Goal: Find specific page/section: Find specific page/section

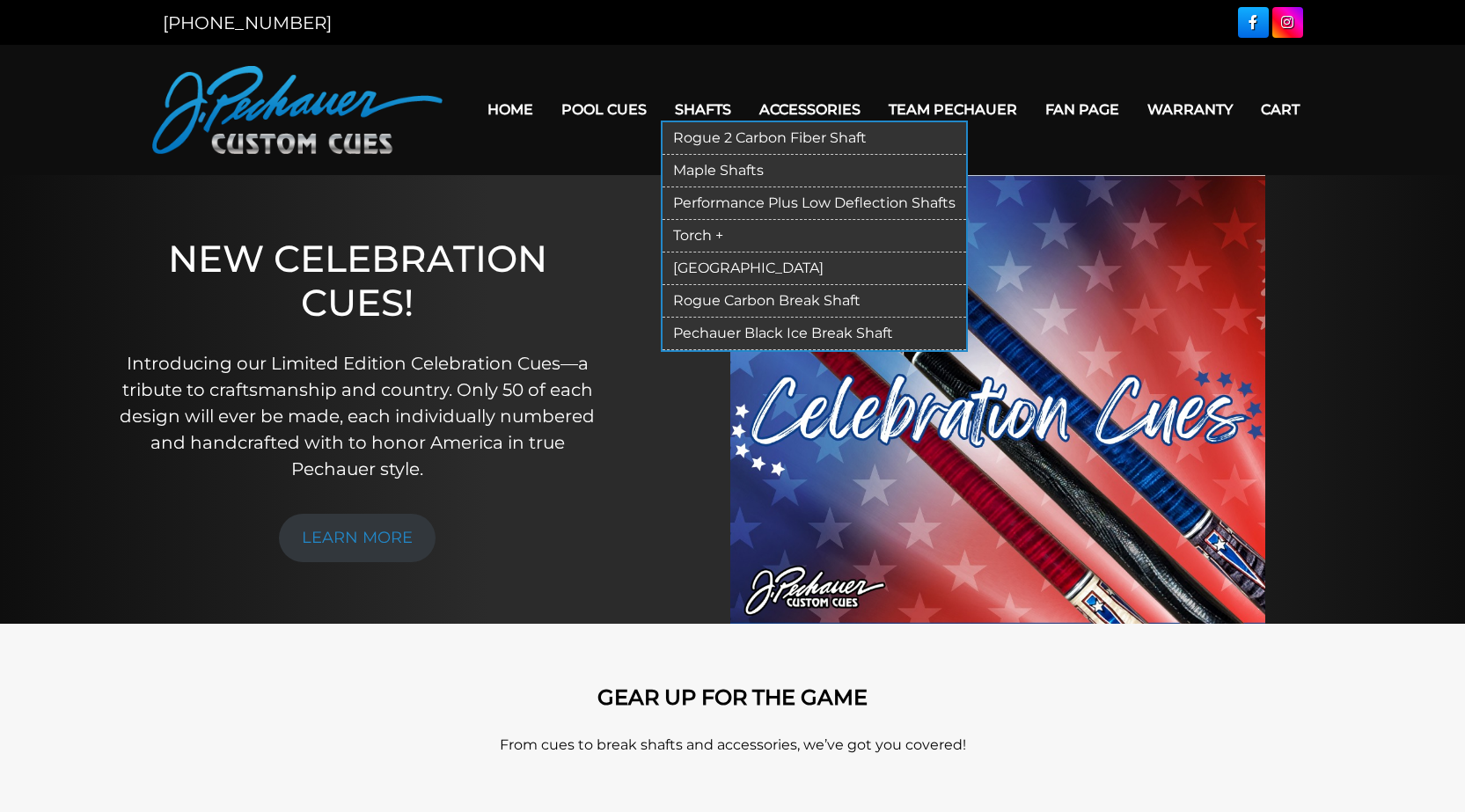
click at [696, 240] on link "Torch +" at bounding box center [813, 236] width 303 height 33
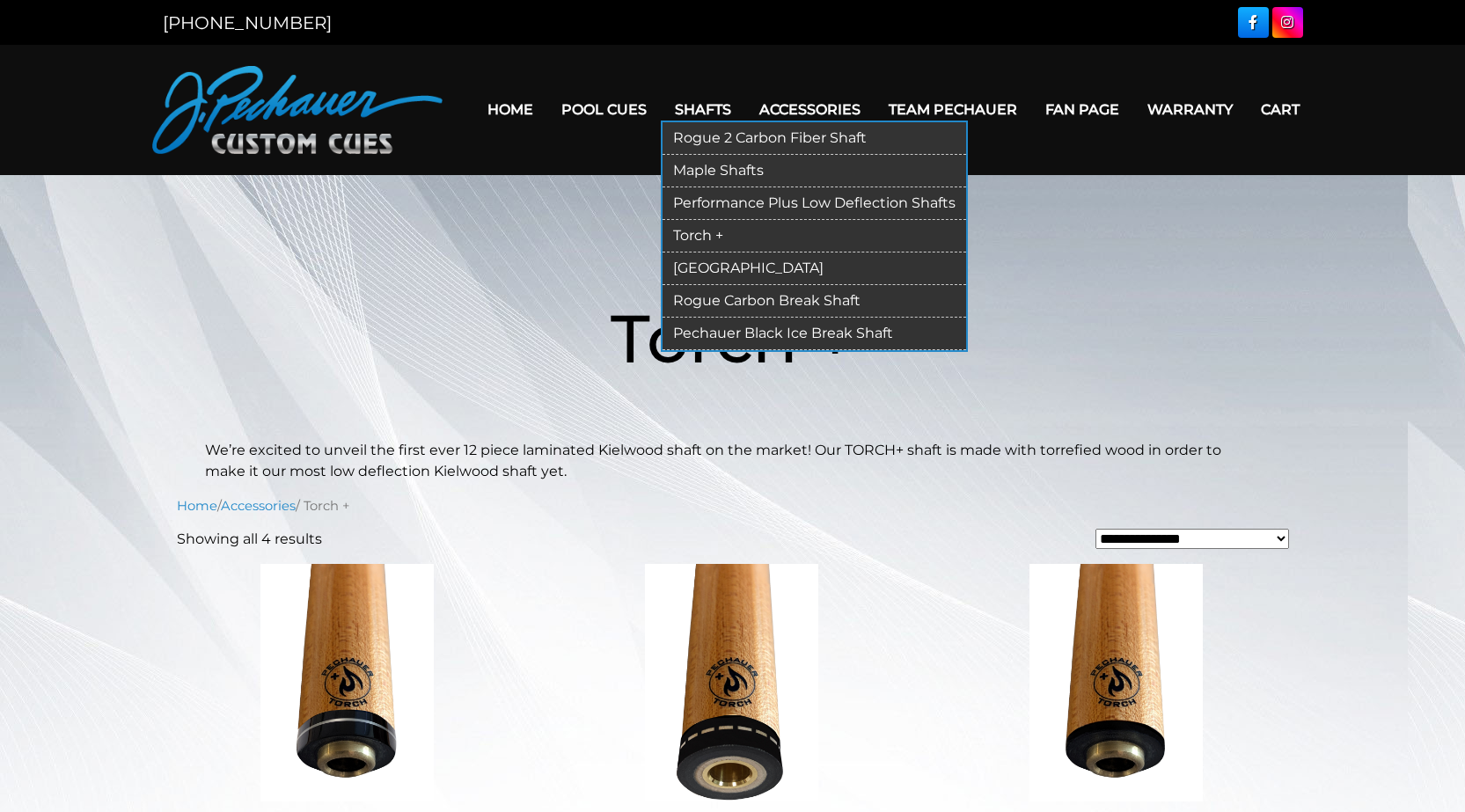
click at [694, 266] on link "[GEOGRAPHIC_DATA]" at bounding box center [813, 269] width 303 height 33
